Goal: Check status: Check status

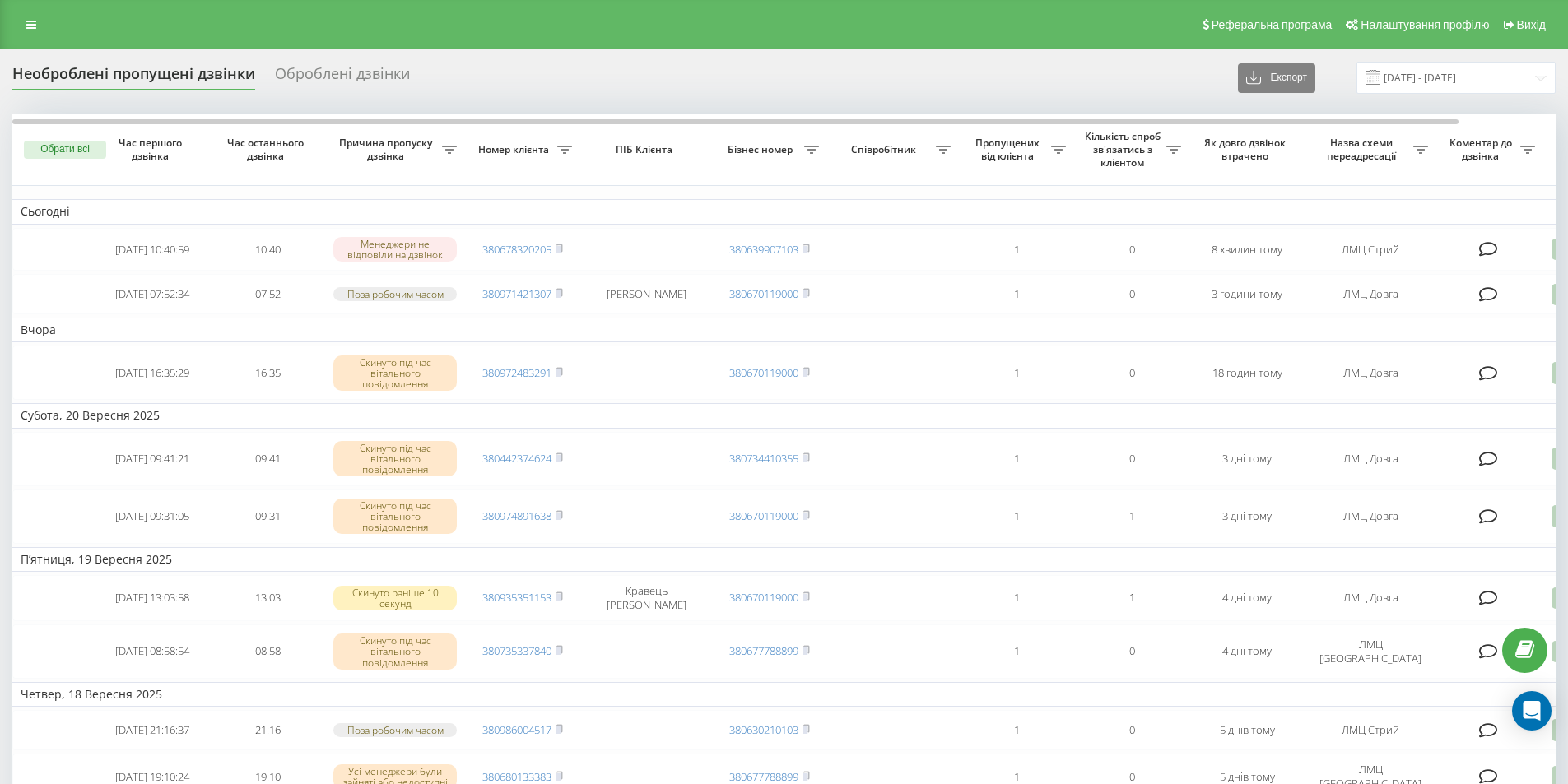
click at [332, 82] on div "Оброблені дзвінки" at bounding box center [342, 78] width 135 height 26
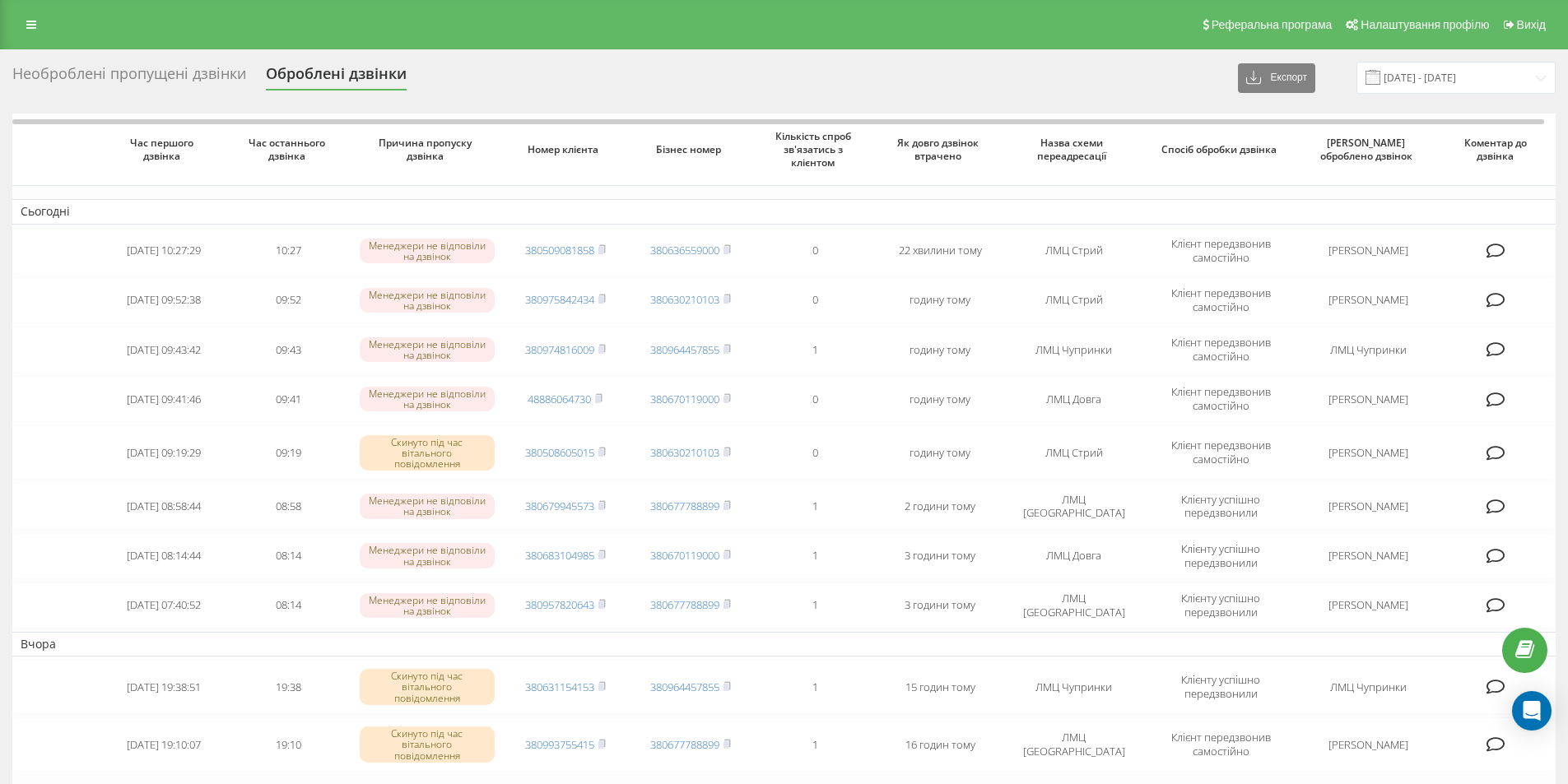
click at [121, 61] on div "Необроблені пропущені дзвінки Оброблені дзвінки Експорт .csv .xlsx [DATE] - [DA…" at bounding box center [783, 77] width 1543 height 32
click at [130, 62] on div "Необроблені пропущені дзвінки Оброблені дзвінки Експорт .csv .xlsx [DATE] - [DA…" at bounding box center [783, 77] width 1543 height 32
click at [125, 71] on div "Необроблені пропущені дзвінки" at bounding box center [129, 78] width 233 height 26
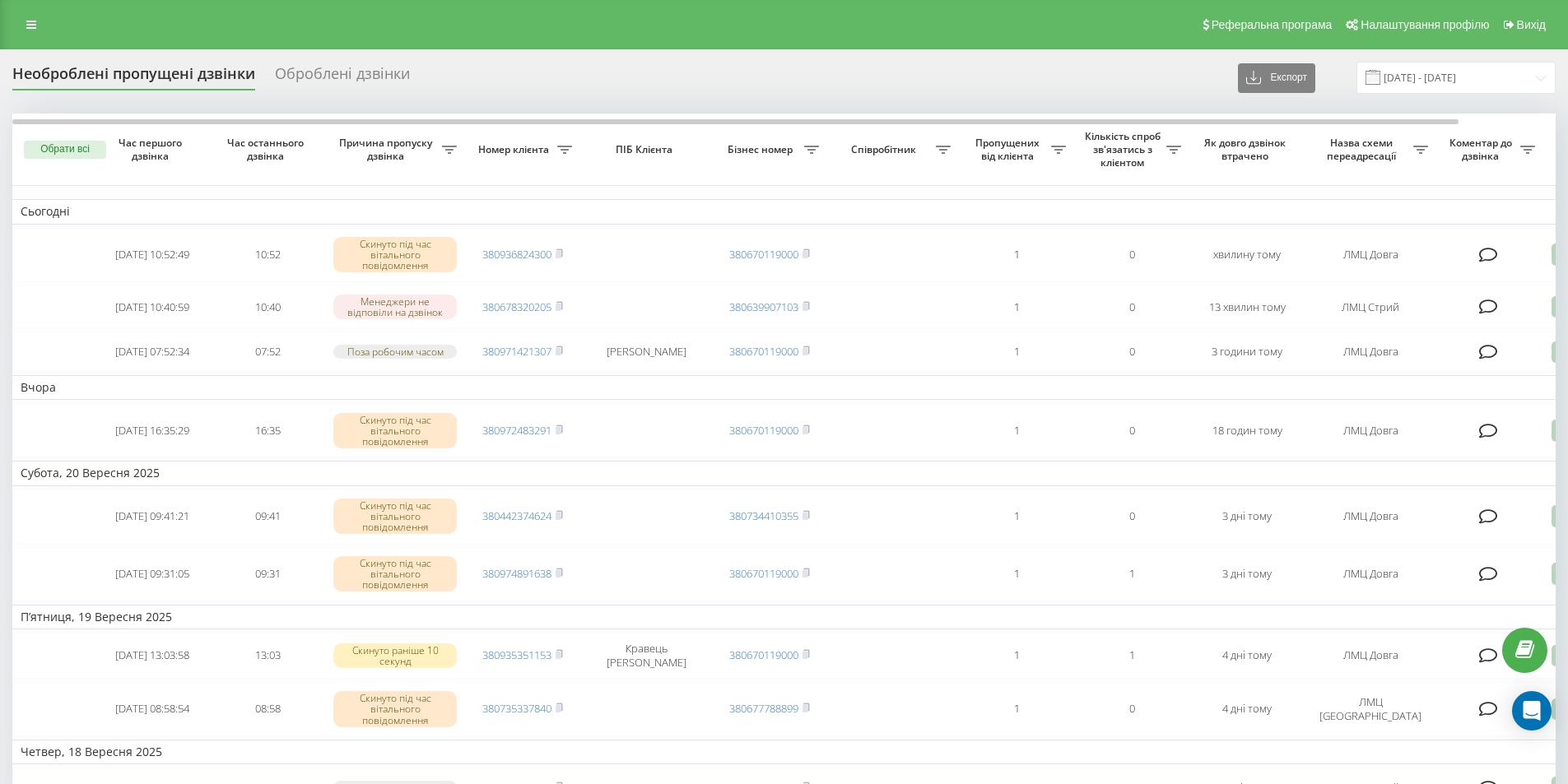
drag, startPoint x: 0, startPoint y: 600, endPoint x: 0, endPoint y: 640, distance: 40.0
